Goal: Information Seeking & Learning: Learn about a topic

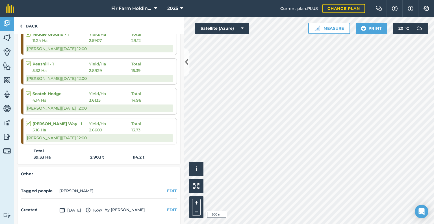
scroll to position [235, 0]
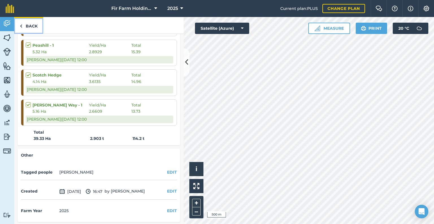
click at [27, 24] on link "Back" at bounding box center [28, 25] width 29 height 17
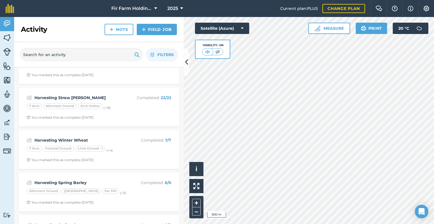
scroll to position [113, 0]
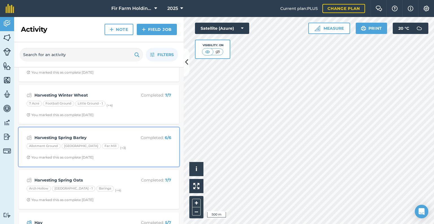
click at [93, 139] on strong "Harvesting Spring Barley" at bounding box center [80, 137] width 90 height 6
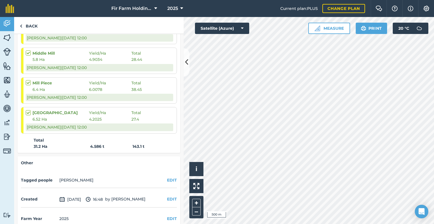
scroll to position [198, 0]
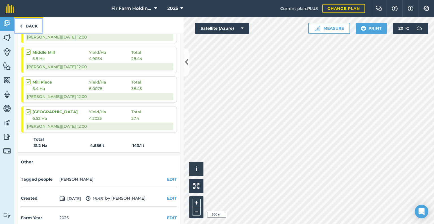
click at [24, 25] on link "Back" at bounding box center [28, 25] width 29 height 17
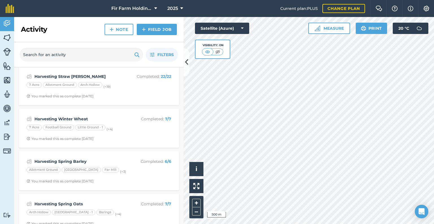
scroll to position [113, 0]
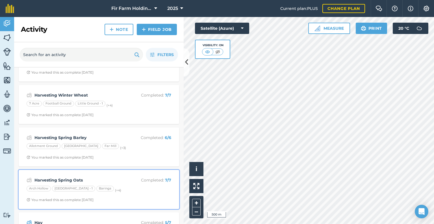
click at [75, 177] on strong "Harvesting Spring Oats" at bounding box center [80, 180] width 90 height 6
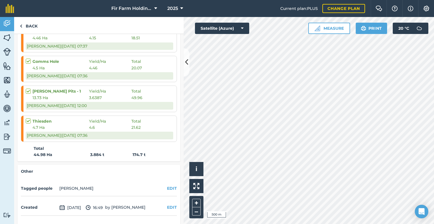
scroll to position [235, 0]
